Goal: Information Seeking & Learning: Learn about a topic

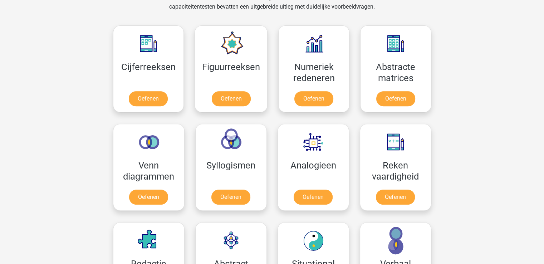
scroll to position [315, 0]
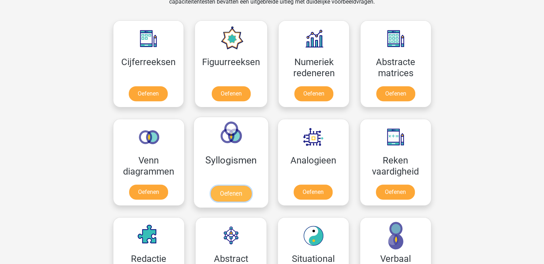
click at [236, 191] on link "Oefenen" at bounding box center [230, 194] width 41 height 16
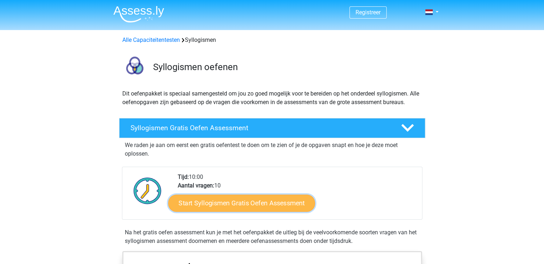
click at [238, 204] on link "Start Syllogismen Gratis Oefen Assessment" at bounding box center [241, 202] width 147 height 17
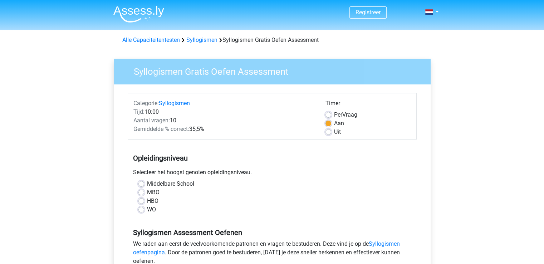
click at [147, 198] on label "HBO" at bounding box center [152, 201] width 11 height 9
click at [140, 198] on input "HBO" at bounding box center [142, 200] width 6 height 7
radio input "true"
click at [390, 242] on link "Syllogismen oefenpagina" at bounding box center [266, 248] width 267 height 15
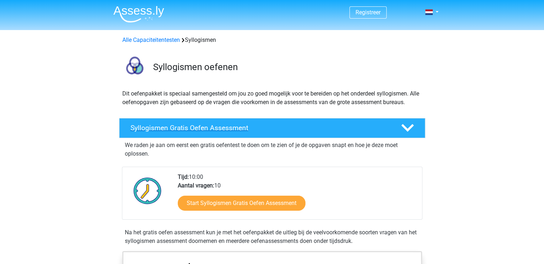
click at [357, 124] on h4 "Syllogismen Gratis Oefen Assessment" at bounding box center [260, 128] width 259 height 8
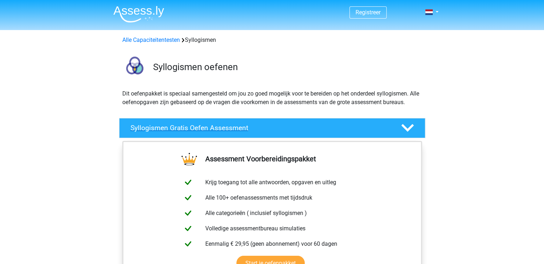
click at [408, 129] on polygon at bounding box center [408, 128] width 13 height 8
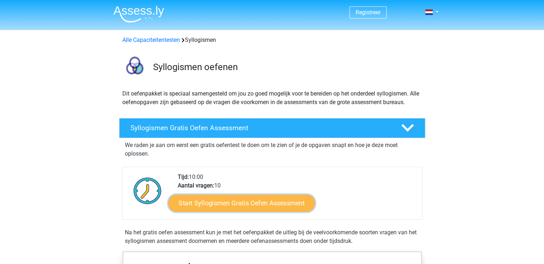
click at [278, 203] on link "Start Syllogismen Gratis Oefen Assessment" at bounding box center [241, 202] width 147 height 17
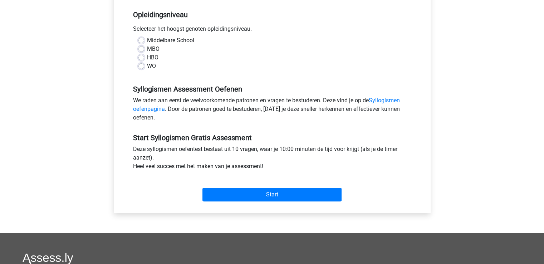
scroll to position [146, 0]
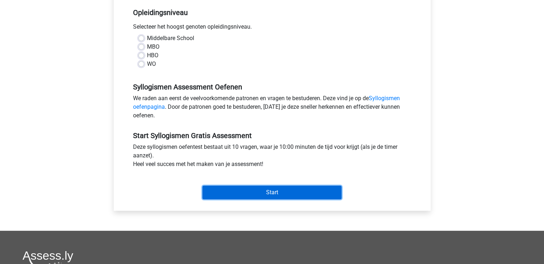
click at [275, 192] on input "Start" at bounding box center [272, 193] width 139 height 14
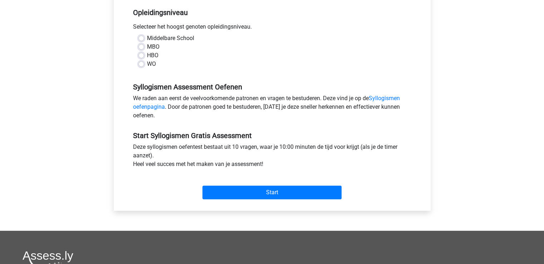
click at [147, 63] on label "WO" at bounding box center [151, 64] width 9 height 9
click at [140, 63] on input "WO" at bounding box center [142, 63] width 6 height 7
radio input "true"
click at [147, 55] on label "HBO" at bounding box center [152, 55] width 11 height 9
click at [140, 55] on input "HBO" at bounding box center [142, 54] width 6 height 7
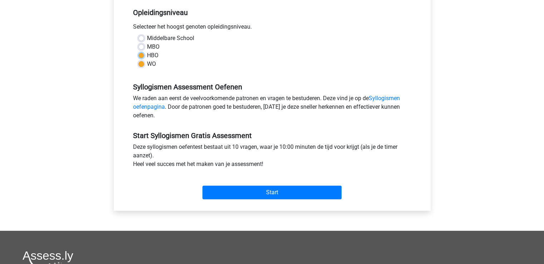
radio input "true"
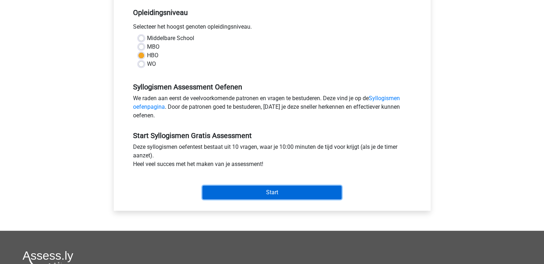
click at [273, 192] on input "Start" at bounding box center [272, 193] width 139 height 14
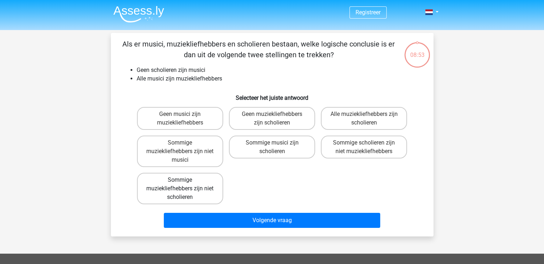
click at [179, 188] on label "Sommige muziekliefhebbers zijn niet scholieren" at bounding box center [180, 188] width 86 height 31
click at [180, 185] on input "Sommige muziekliefhebbers zijn niet scholieren" at bounding box center [182, 182] width 5 height 5
radio input "true"
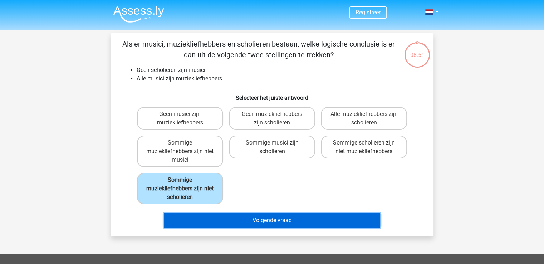
click at [247, 215] on button "Volgende vraag" at bounding box center [272, 220] width 217 height 15
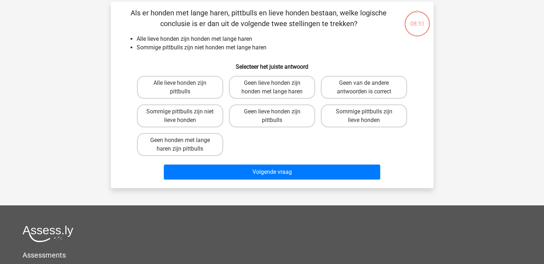
scroll to position [33, 0]
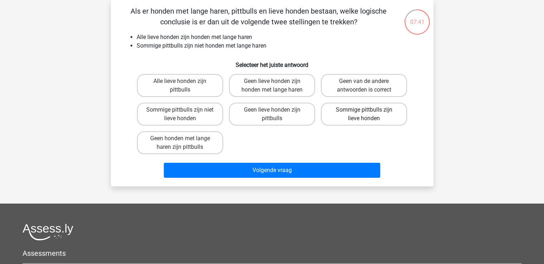
click at [343, 111] on label "Sommige pittbulls zijn lieve honden" at bounding box center [364, 114] width 86 height 23
click at [364, 111] on input "Sommige pittbulls zijn lieve honden" at bounding box center [366, 112] width 5 height 5
radio input "true"
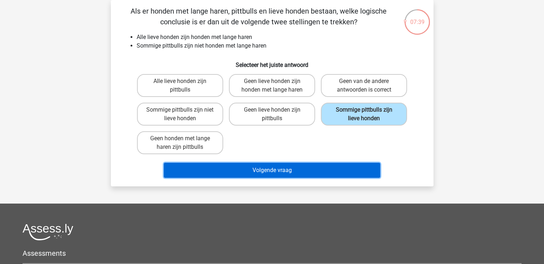
click at [307, 168] on button "Volgende vraag" at bounding box center [272, 170] width 217 height 15
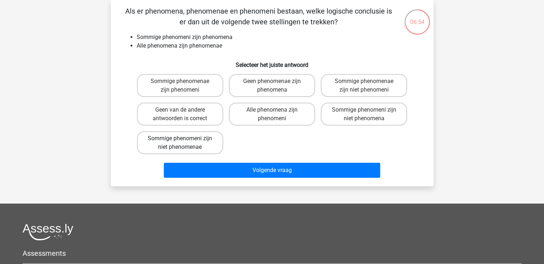
click at [198, 145] on label "Sommige phenomeni zijn niet phenomenae" at bounding box center [180, 142] width 86 height 23
click at [185, 143] on input "Sommige phenomeni zijn niet phenomenae" at bounding box center [182, 141] width 5 height 5
radio input "true"
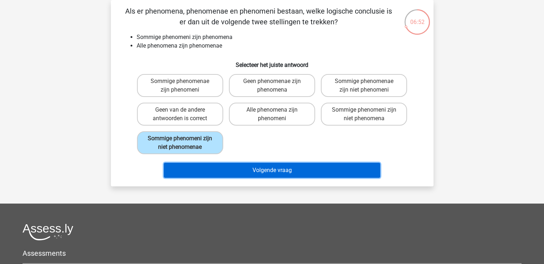
click at [241, 167] on button "Volgende vraag" at bounding box center [272, 170] width 217 height 15
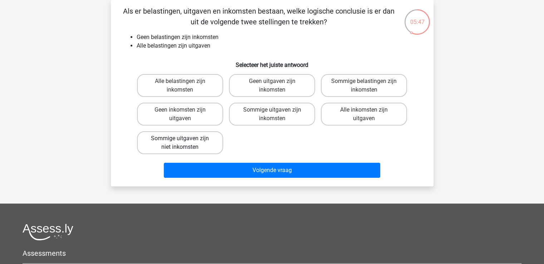
click at [168, 138] on label "Sommige uitgaven zijn niet inkomsten" at bounding box center [180, 142] width 86 height 23
click at [180, 139] on input "Sommige uitgaven zijn niet inkomsten" at bounding box center [182, 141] width 5 height 5
radio input "true"
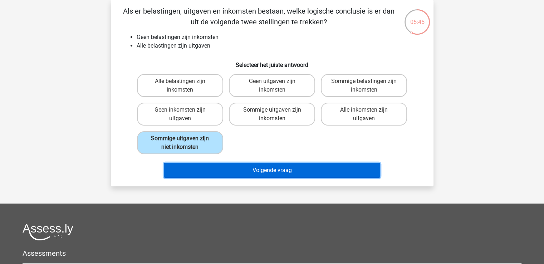
click at [249, 170] on button "Volgende vraag" at bounding box center [272, 170] width 217 height 15
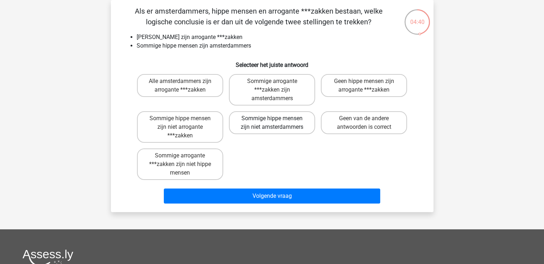
click at [263, 120] on label "Sommige hippe mensen zijn niet amsterdammers" at bounding box center [272, 122] width 86 height 23
click at [272, 120] on input "Sommige hippe mensen zijn niet amsterdammers" at bounding box center [274, 120] width 5 height 5
radio input "true"
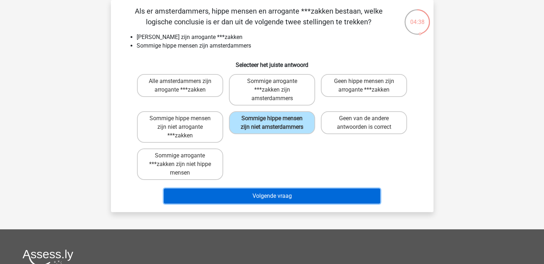
click at [253, 195] on button "Volgende vraag" at bounding box center [272, 196] width 217 height 15
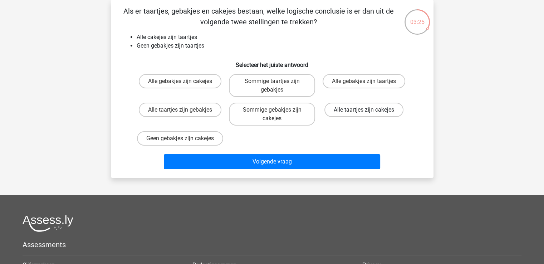
click at [357, 111] on label "Alle taartjes zijn cakejes" at bounding box center [364, 110] width 79 height 14
click at [364, 111] on input "Alle taartjes zijn cakejes" at bounding box center [366, 112] width 5 height 5
radio input "true"
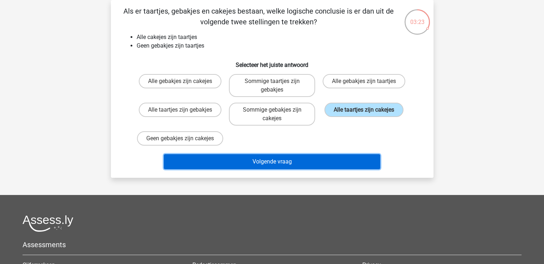
click at [290, 169] on button "Volgende vraag" at bounding box center [272, 161] width 217 height 15
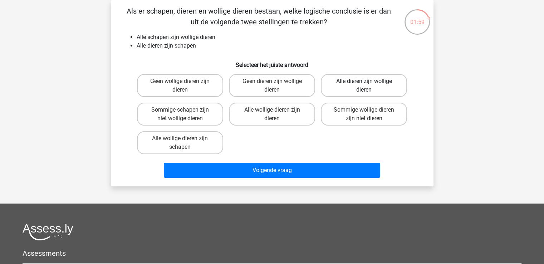
click at [358, 79] on label "Alle dieren zijn wollige dieren" at bounding box center [364, 85] width 86 height 23
click at [364, 81] on input "Alle dieren zijn wollige dieren" at bounding box center [366, 83] width 5 height 5
radio input "true"
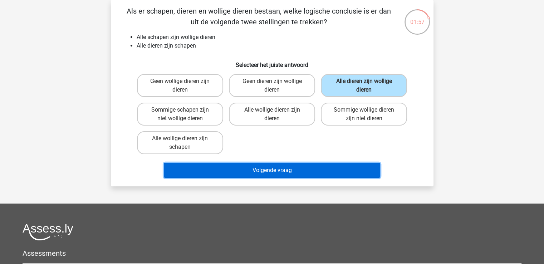
click at [321, 170] on button "Volgende vraag" at bounding box center [272, 170] width 217 height 15
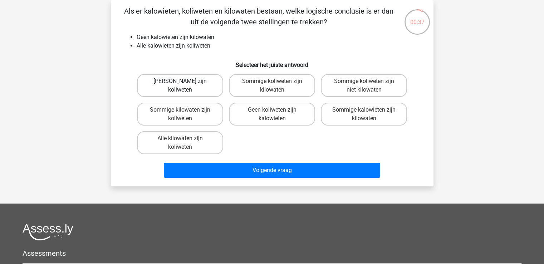
click at [192, 80] on label "Geen kilowaten zijn koliweten" at bounding box center [180, 85] width 86 height 23
click at [185, 81] on input "Geen kilowaten zijn koliweten" at bounding box center [182, 83] width 5 height 5
radio input "true"
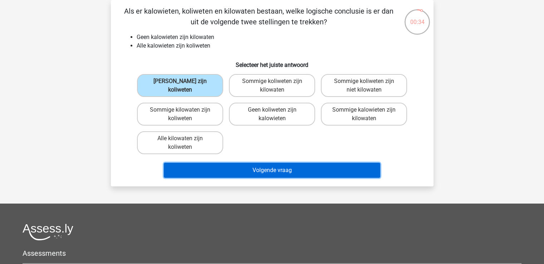
click at [272, 169] on button "Volgende vraag" at bounding box center [272, 170] width 217 height 15
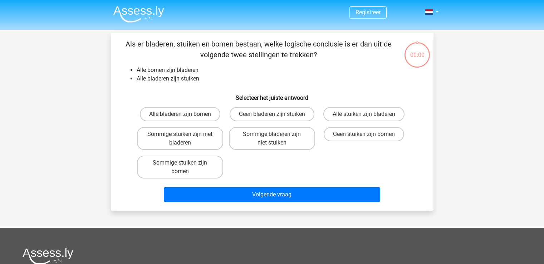
scroll to position [33, 0]
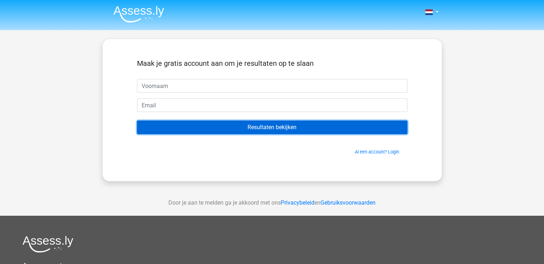
click at [263, 126] on input "Resultaten bekijken" at bounding box center [272, 128] width 271 height 14
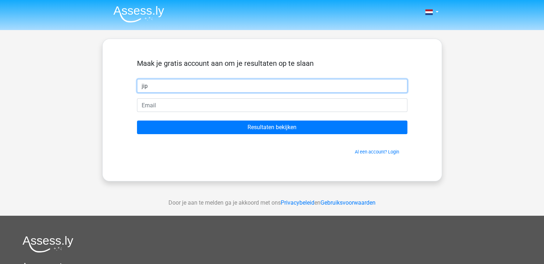
type input "jip"
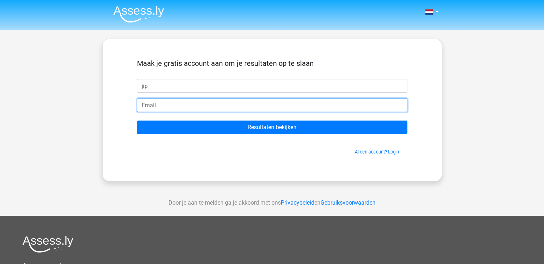
click at [203, 105] on input "email" at bounding box center [272, 105] width 271 height 14
type input "[EMAIL_ADDRESS][DOMAIN_NAME]"
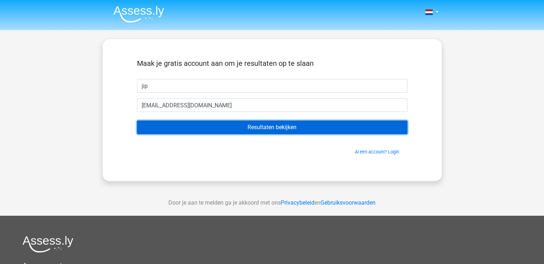
click at [265, 126] on input "Resultaten bekijken" at bounding box center [272, 128] width 271 height 14
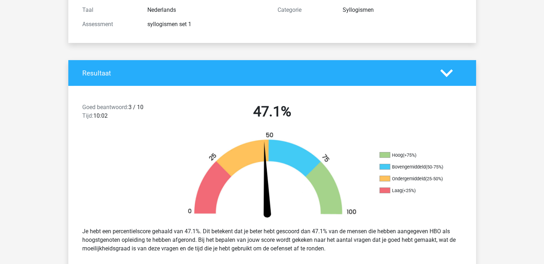
scroll to position [102, 0]
